Goal: Transaction & Acquisition: Purchase product/service

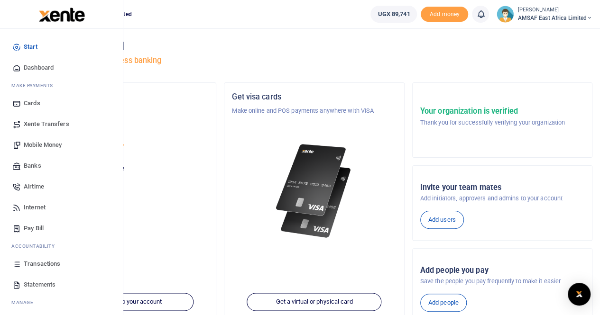
click at [32, 263] on span "Transactions" at bounding box center [42, 263] width 37 height 9
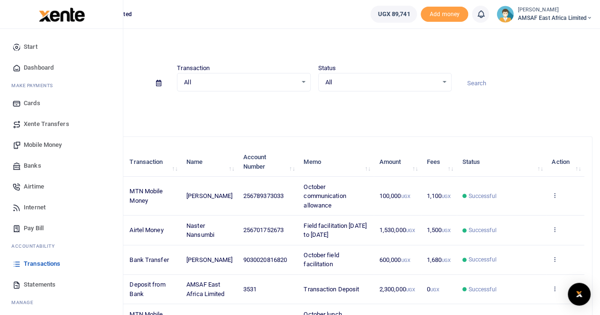
click at [40, 143] on span "Mobile Money" at bounding box center [43, 144] width 38 height 9
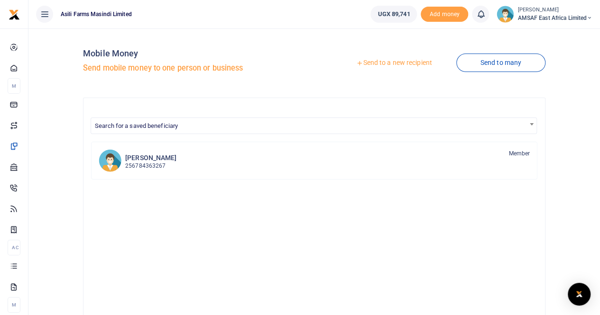
click at [401, 65] on link "Send to a new recipient" at bounding box center [394, 63] width 124 height 17
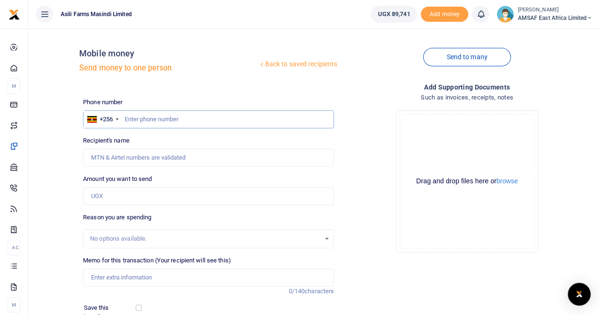
click at [173, 116] on input "text" at bounding box center [208, 120] width 251 height 18
type input "777550417"
type input "Isaya Kiiza"
type input "7"
type input "7759159501"
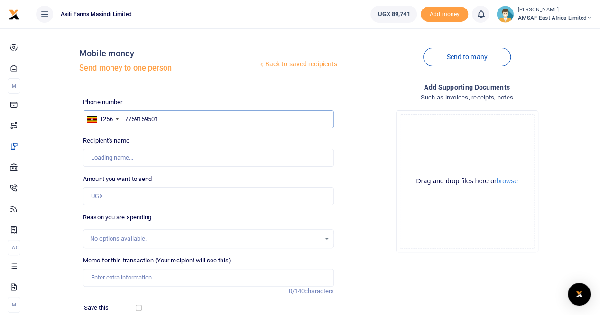
type input "Salome Maturu"
type input "7"
type input "775919501"
type input "Joyce Ijalet"
type input "775919501"
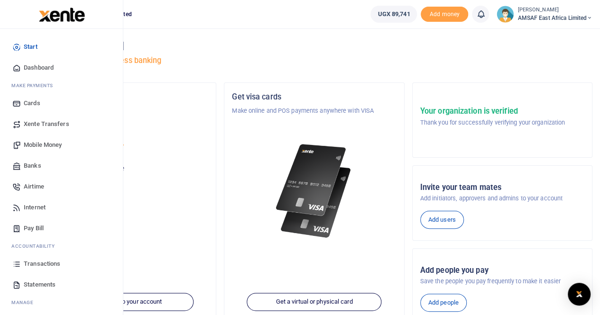
click at [30, 166] on span "Banks" at bounding box center [33, 165] width 18 height 9
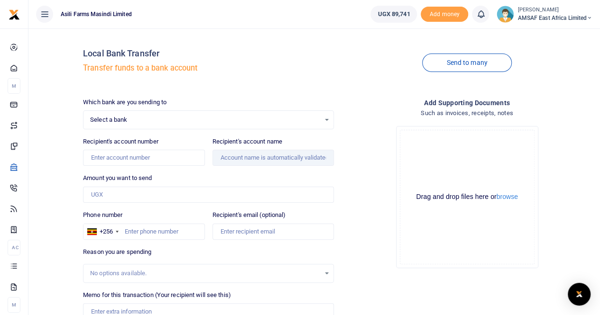
click at [157, 121] on span "Select a bank" at bounding box center [205, 119] width 230 height 9
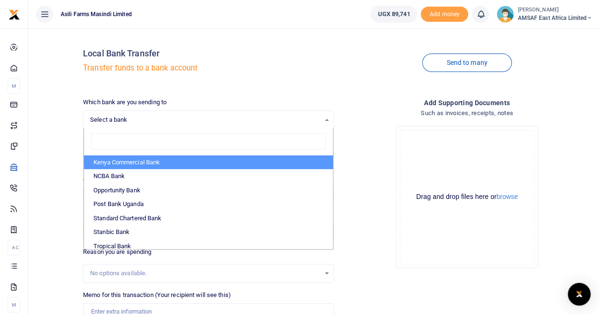
scroll to position [283, 0]
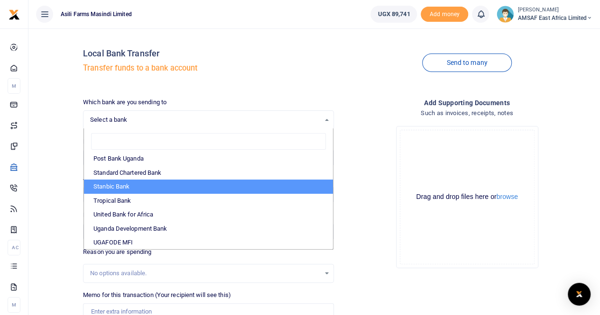
click at [126, 185] on li "Stanbic Bank" at bounding box center [208, 187] width 249 height 14
select select "STANBIC"
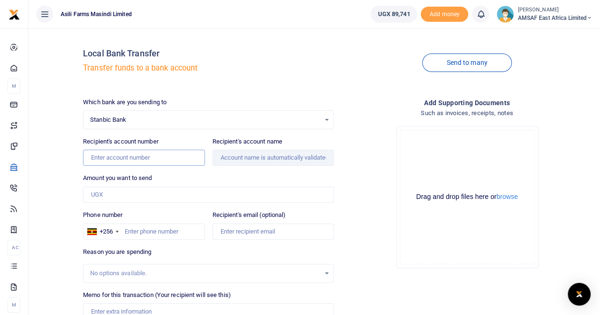
click at [133, 161] on input "Recipient's account number" at bounding box center [143, 158] width 121 height 16
click at [187, 175] on div "Amount you want to send Amount is required." at bounding box center [208, 188] width 251 height 29
click at [107, 155] on input "90300013637" at bounding box center [143, 158] width 121 height 16
click at [182, 177] on div "Amount you want to send Amount is required." at bounding box center [208, 188] width 251 height 29
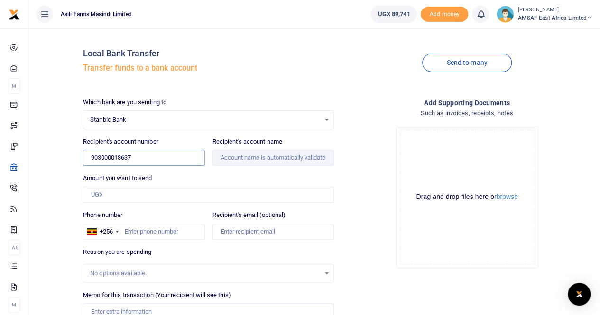
click at [146, 157] on input "903000013637" at bounding box center [143, 158] width 121 height 16
type input "9030000136378"
click at [190, 179] on div "Amount you want to send Amount is required." at bounding box center [208, 188] width 251 height 29
type input "[PERSON_NAME]"
